Goal: Information Seeking & Learning: Learn about a topic

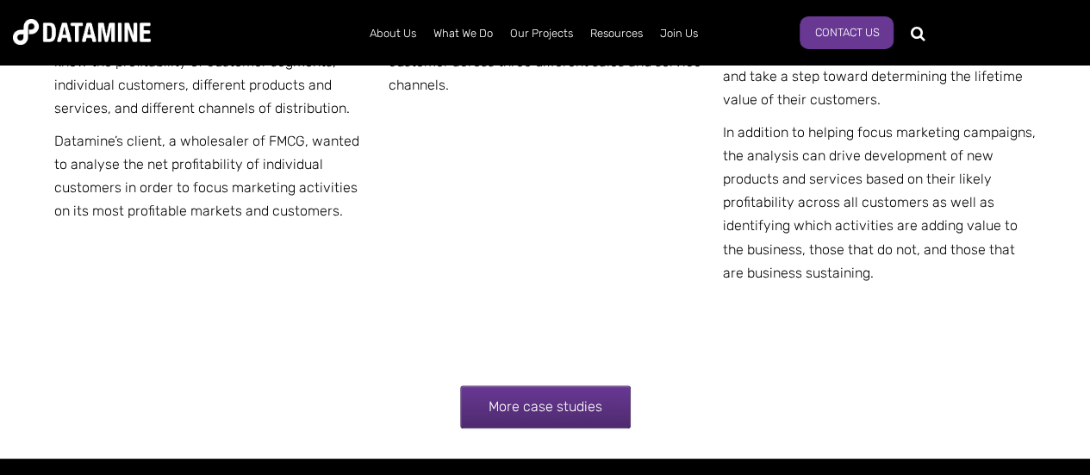
scroll to position [3539, 0]
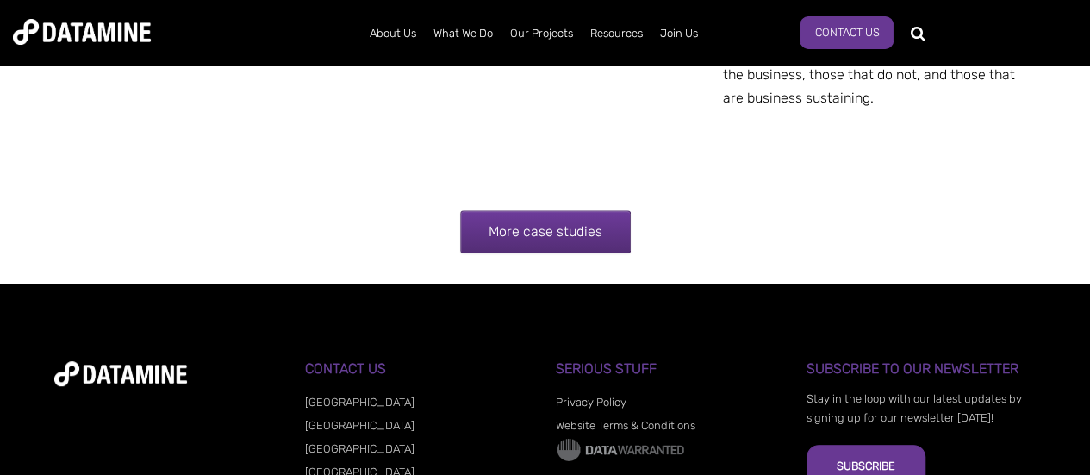
click at [608, 237] on link "More case studies" at bounding box center [545, 231] width 171 height 43
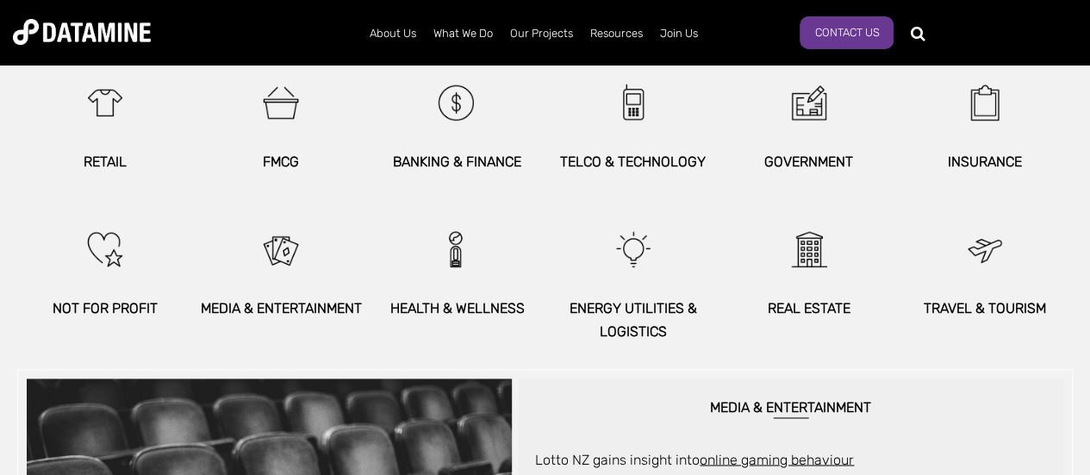
scroll to position [1138, 0]
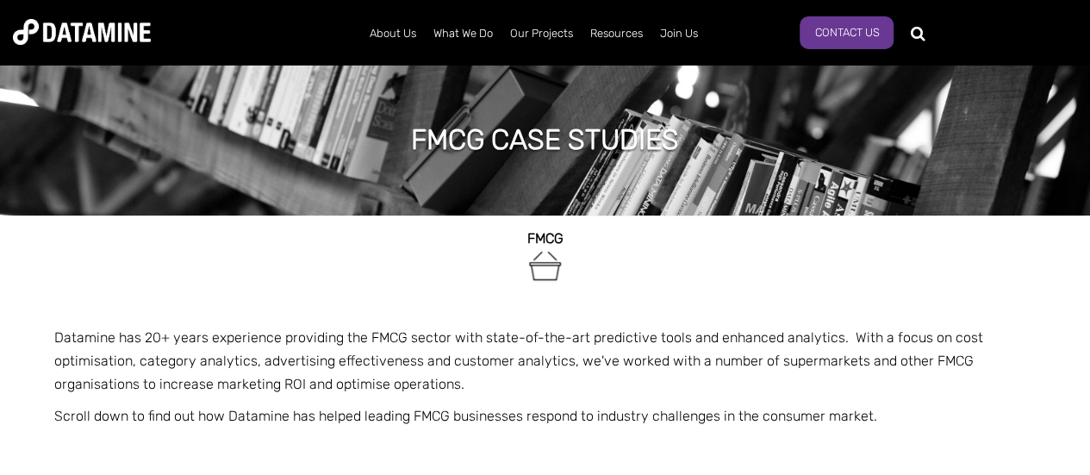
scroll to position [172, 0]
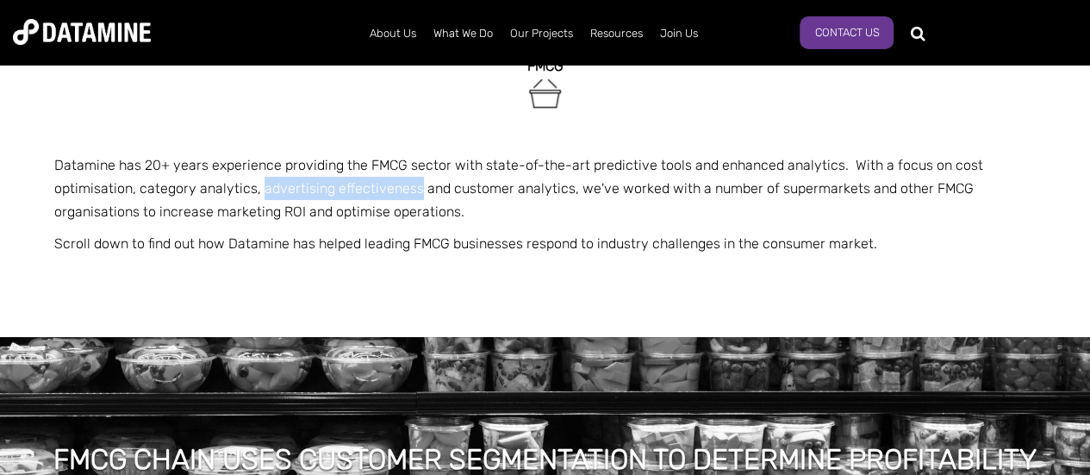
drag, startPoint x: 317, startPoint y: 189, endPoint x: 410, endPoint y: 188, distance: 93.1
click at [411, 188] on p "Datamine has 20+ years experience providing the FMCG sector with state-of-the-a…" at bounding box center [545, 188] width 983 height 71
copy p "advertising effectiveness"
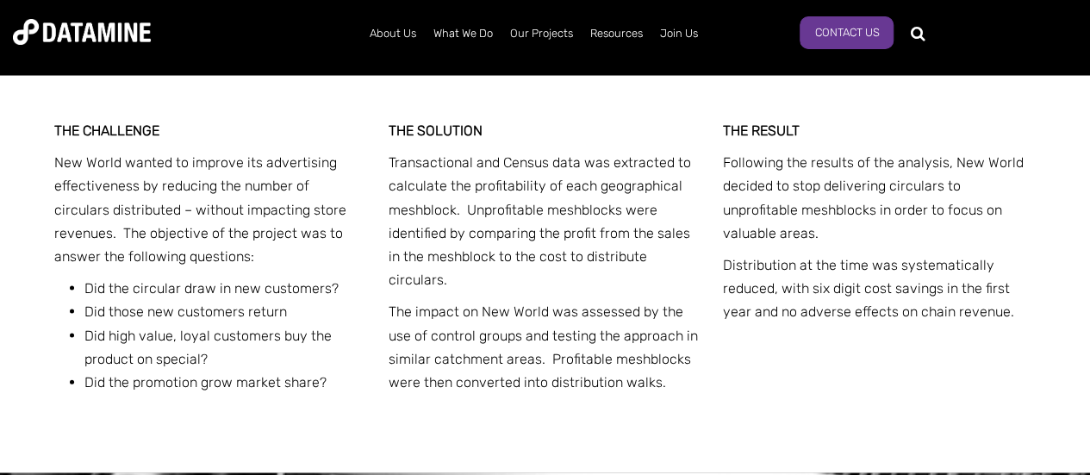
scroll to position [1700, 0]
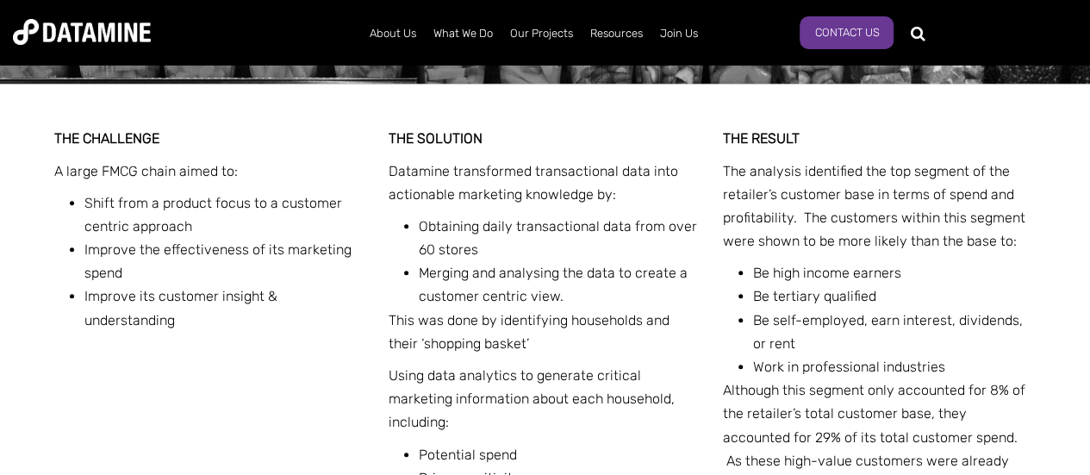
scroll to position [685, 0]
